Goal: Register for event/course

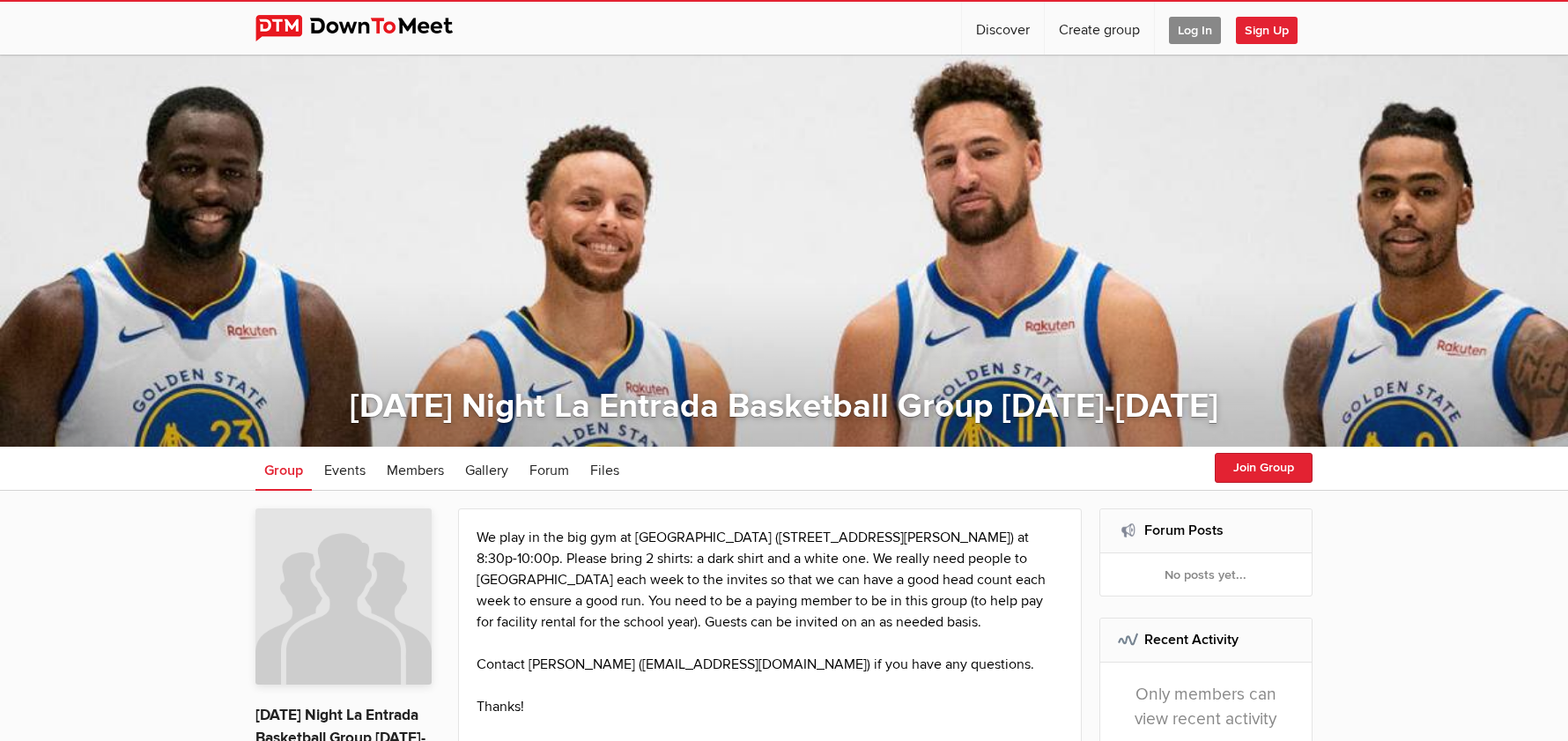
click at [1193, 23] on span "Log In" at bounding box center [1195, 30] width 52 height 27
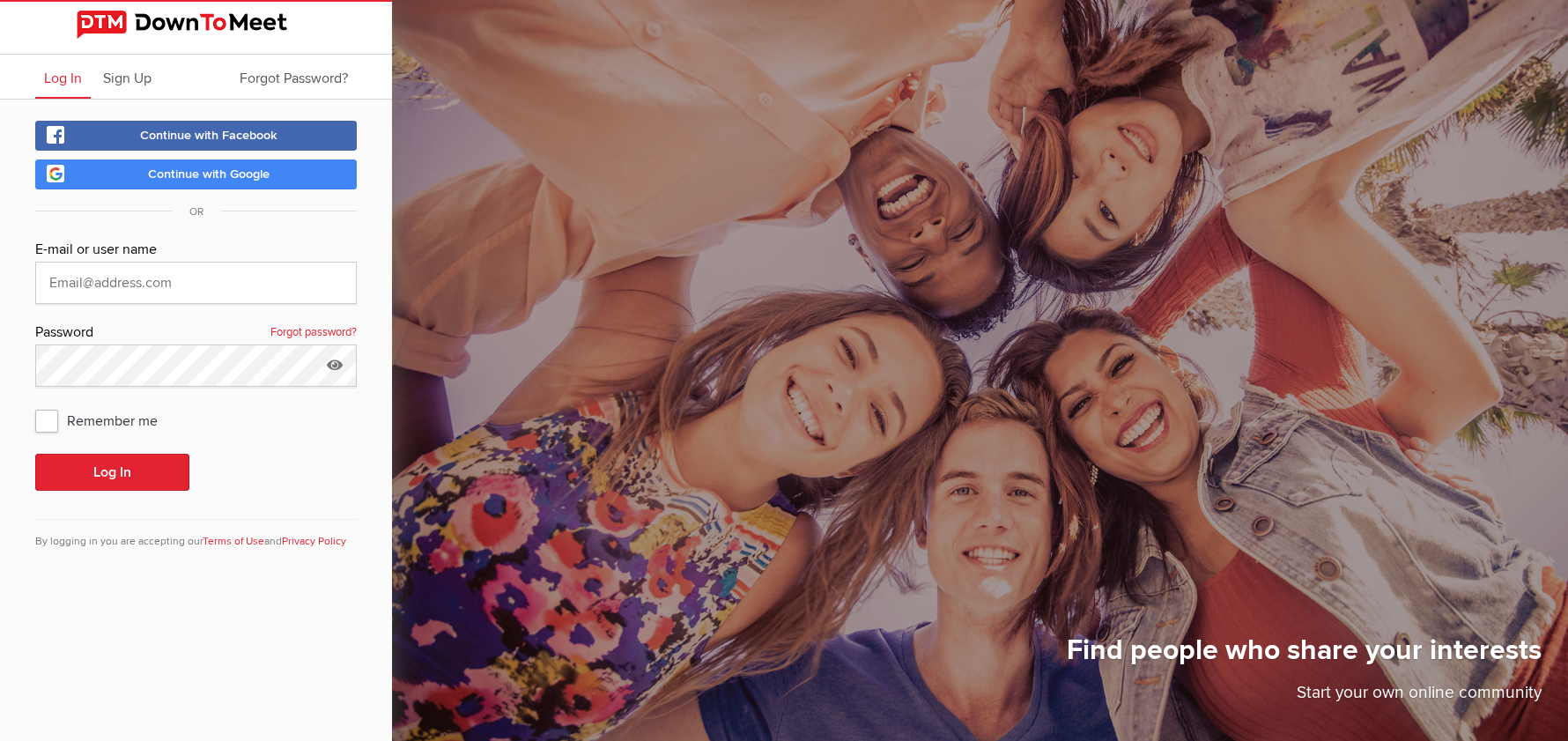
click at [52, 430] on span "Remember me" at bounding box center [104, 419] width 140 height 32
click at [35, 404] on input "Remember me" at bounding box center [35, 404] width 1 height 1
checkbox input "true"
click at [100, 274] on input "text" at bounding box center [195, 283] width 322 height 43
type input "[EMAIL_ADDRESS][DOMAIN_NAME]"
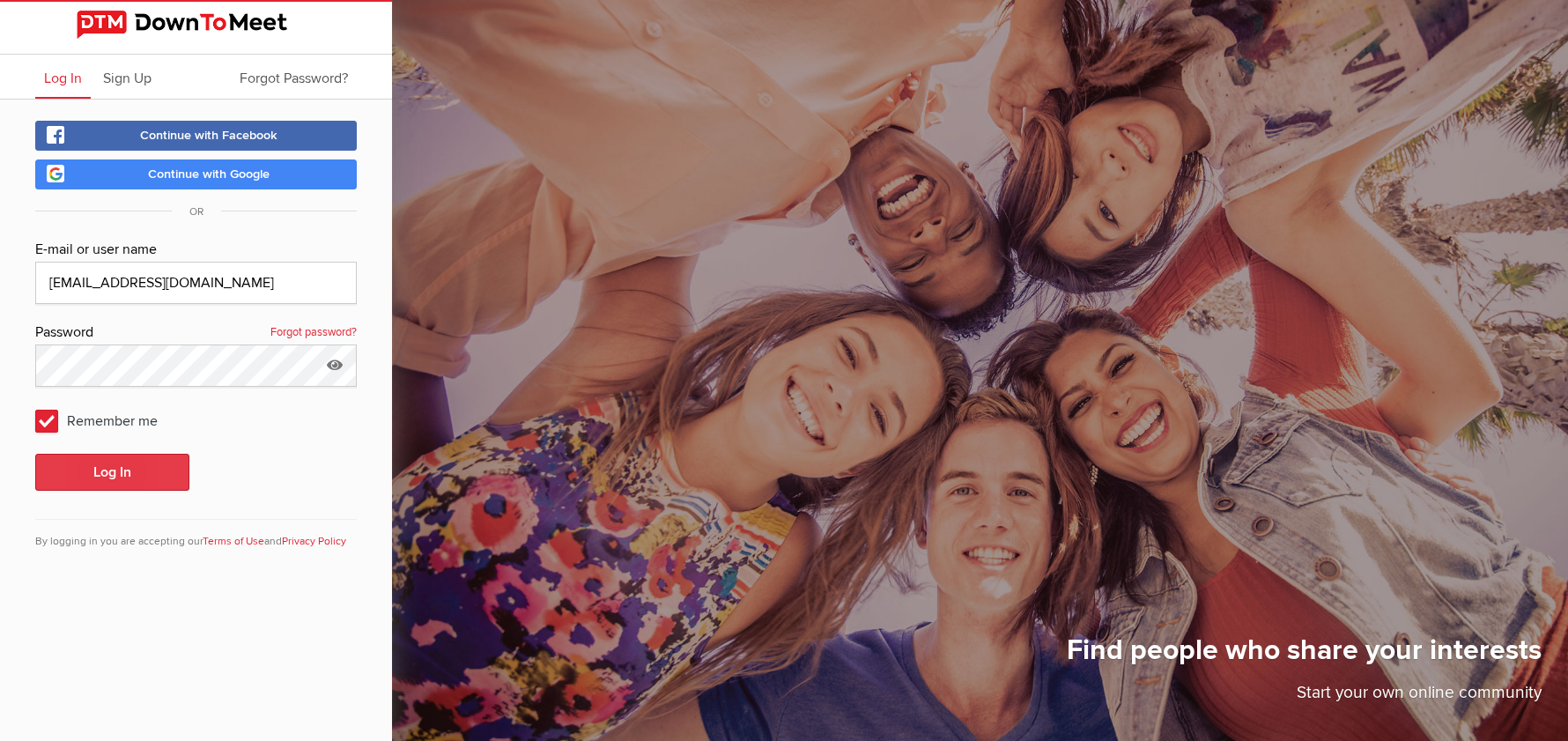
click at [100, 461] on button "Log In" at bounding box center [112, 471] width 155 height 37
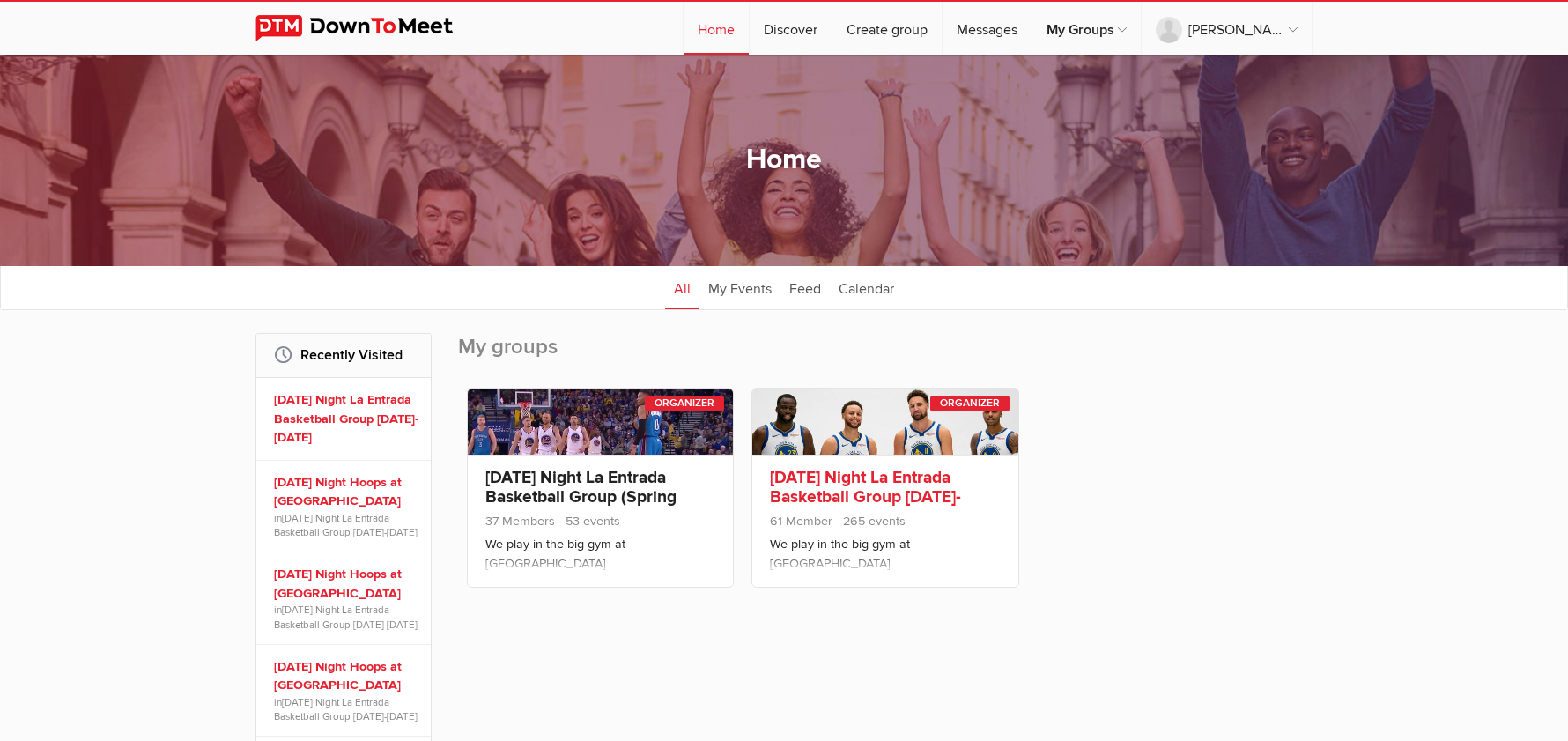
click at [836, 475] on link "[DATE] Night La Entrada Basketball Group [DATE]-[DATE]" at bounding box center [866, 497] width 191 height 60
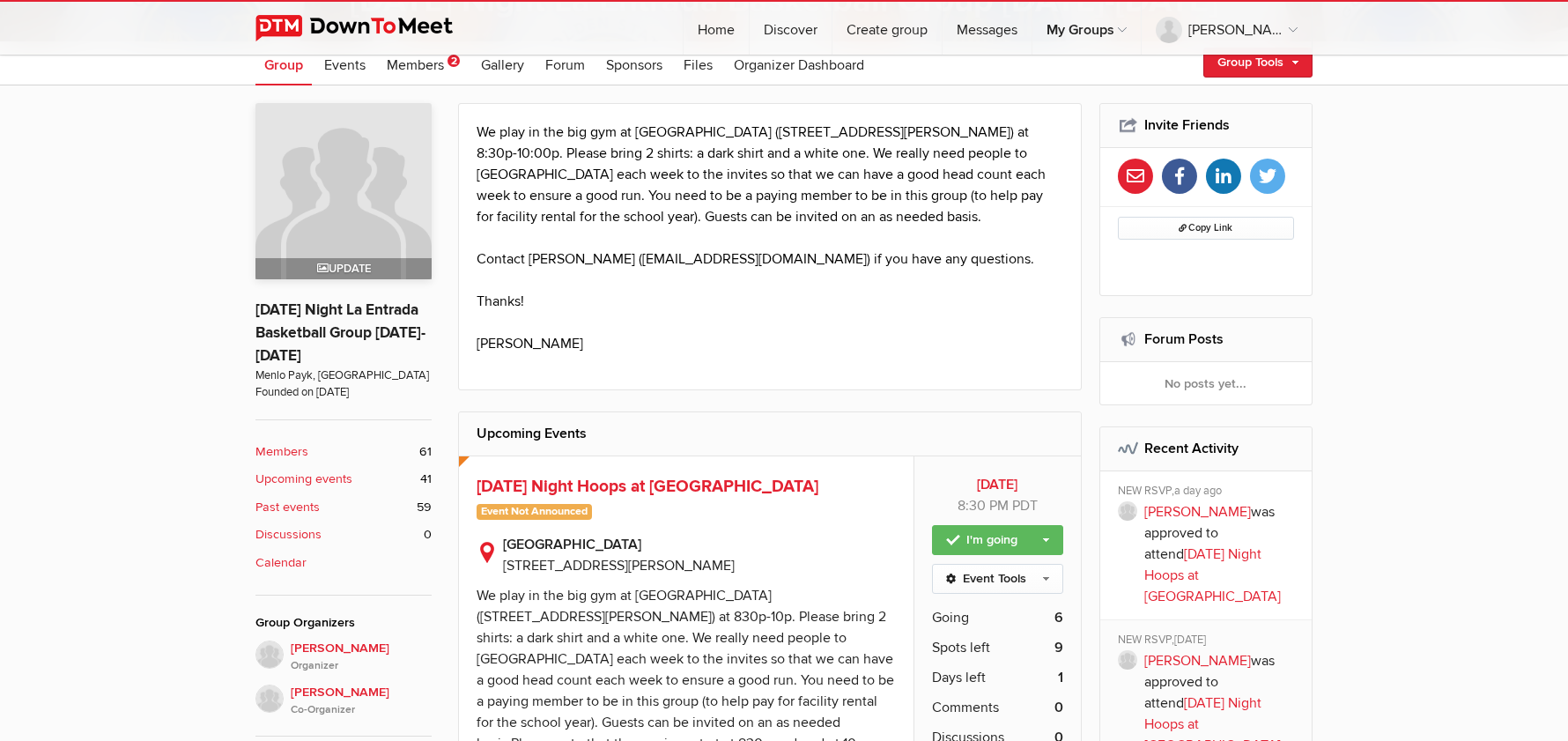
scroll to position [533, 0]
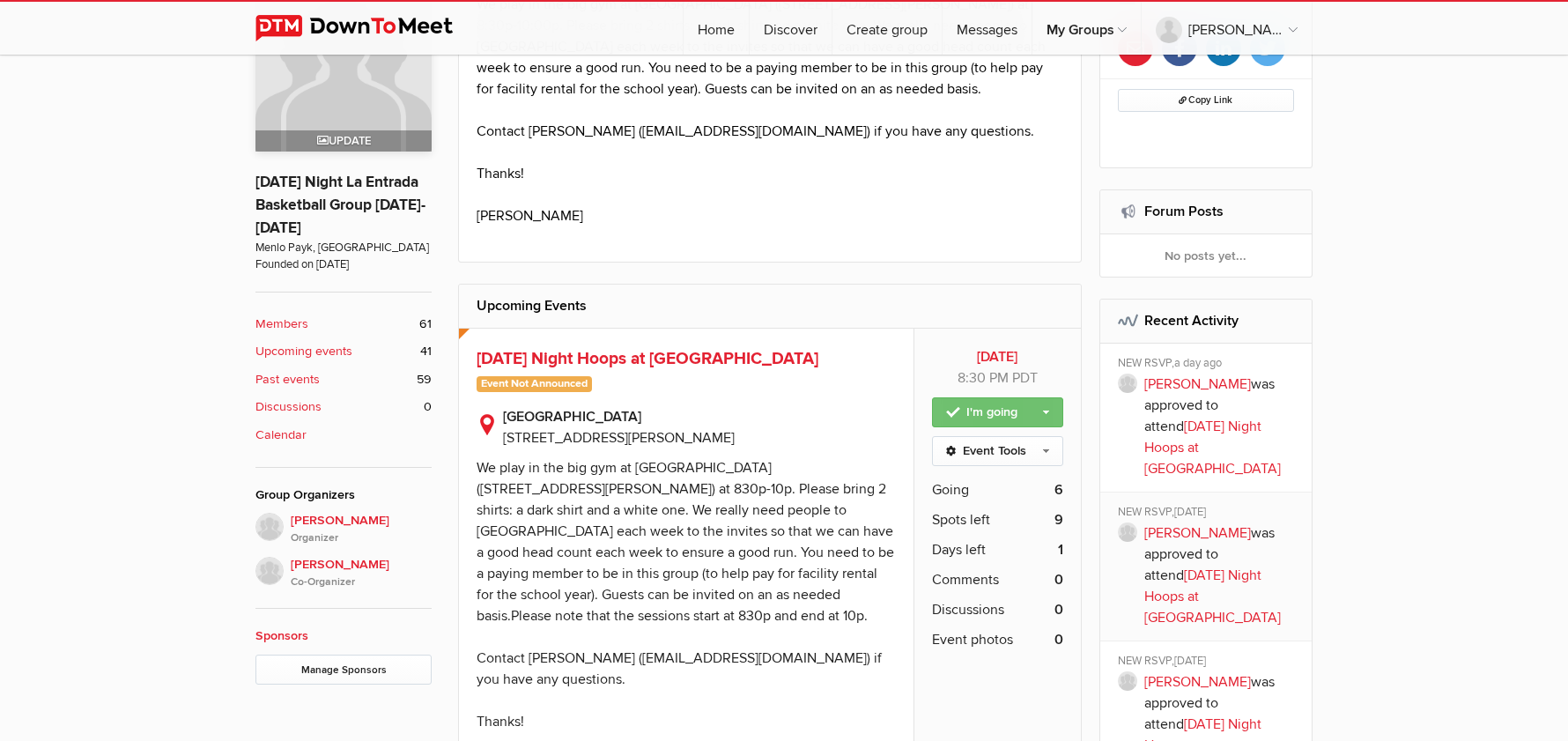
click at [1032, 406] on link "I'm going" at bounding box center [998, 412] width 131 height 30
click at [910, 319] on h2 "Upcoming Events" at bounding box center [769, 305] width 586 height 43
click at [633, 359] on span "[DATE] Night Hoops at [GEOGRAPHIC_DATA]" at bounding box center [647, 358] width 342 height 21
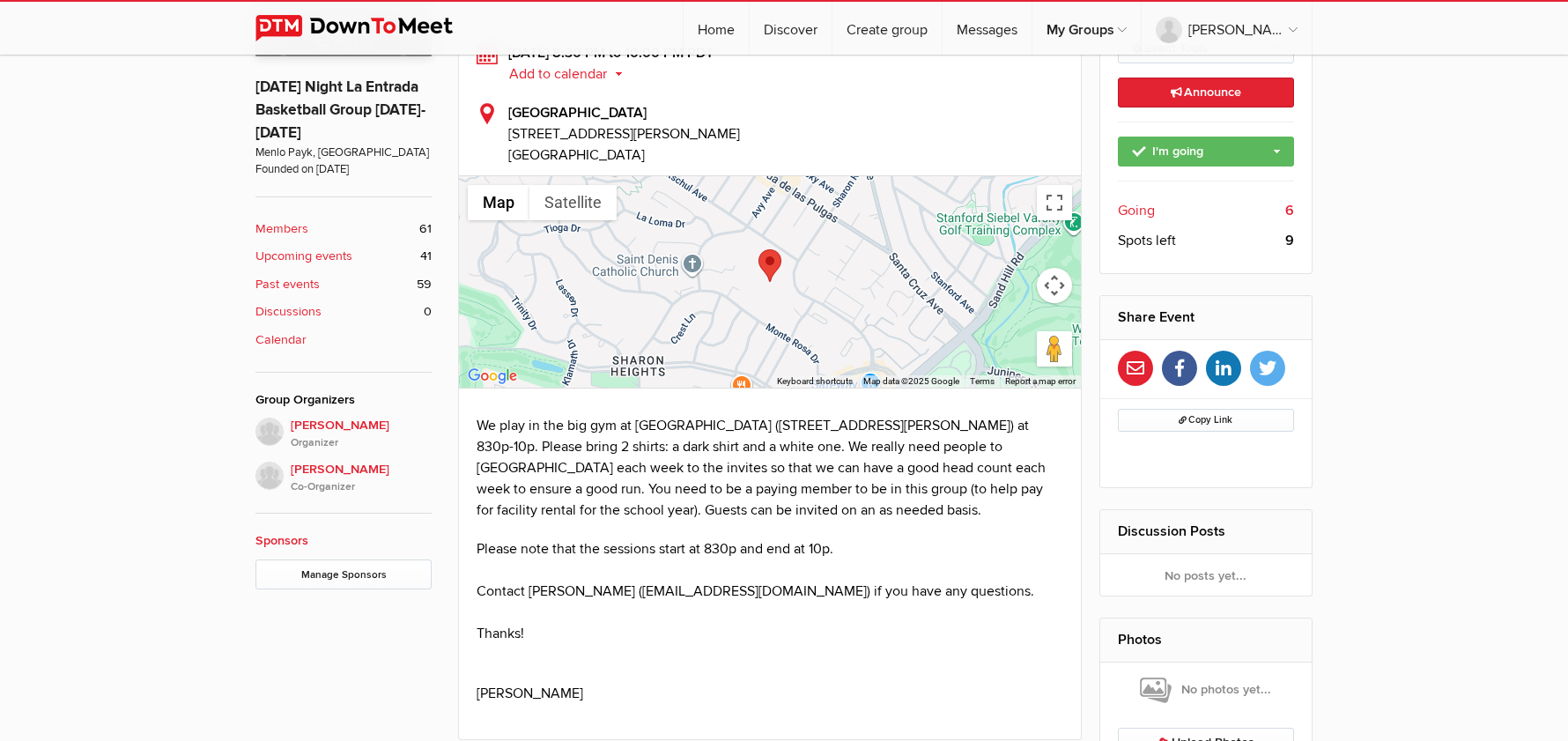
scroll to position [477, 0]
